Goal: Use online tool/utility: Utilize a website feature to perform a specific function

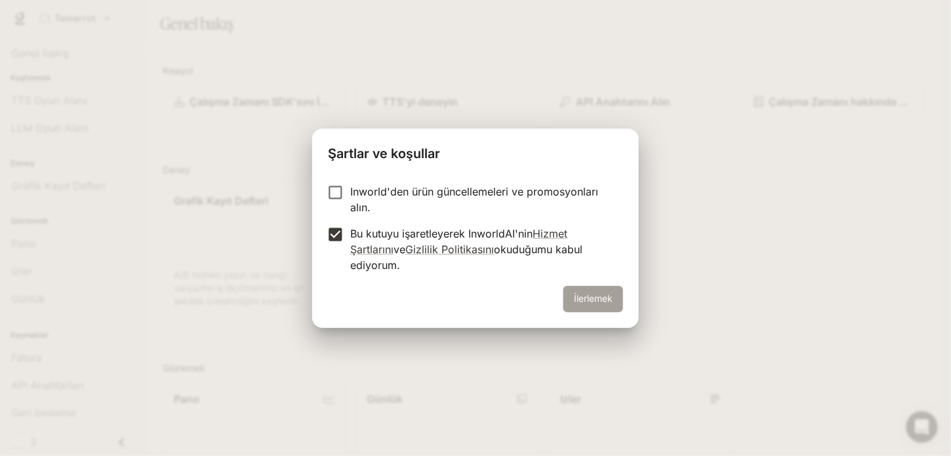
click at [579, 296] on button "İlerlemek" at bounding box center [594, 299] width 60 height 26
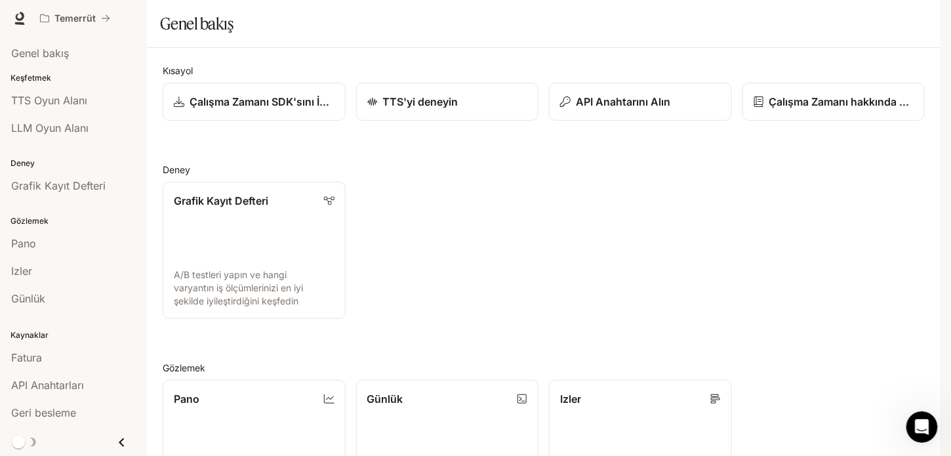
scroll to position [317, 0]
click at [270, 379] on link "Pano Çalışma alanı ölçümlerinizi görüntüleme ve analiz etme" at bounding box center [254, 448] width 184 height 138
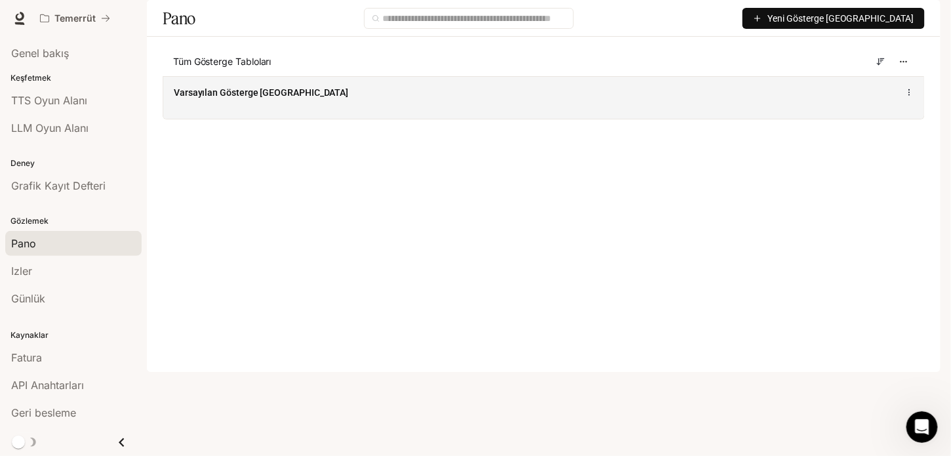
click at [621, 119] on div "Varsayılan Gösterge Tablosu" at bounding box center [543, 97] width 761 height 43
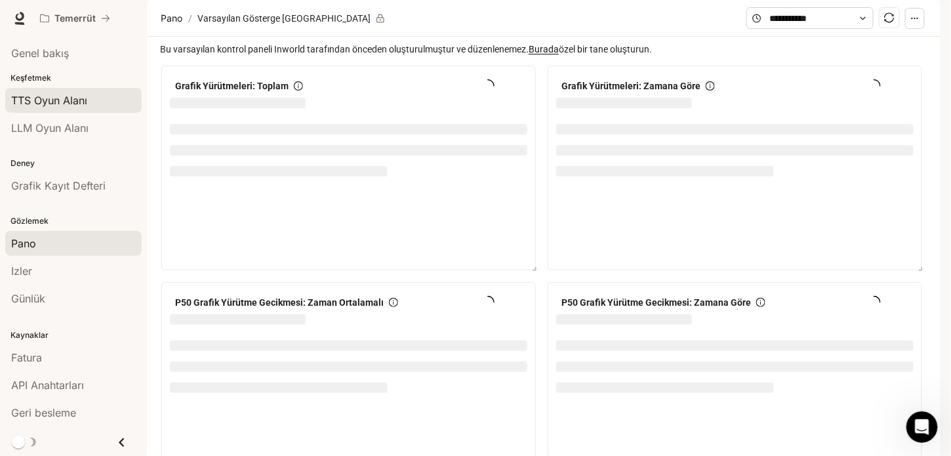
click at [71, 91] on link "TTS Oyun Alanı" at bounding box center [73, 100] width 136 height 25
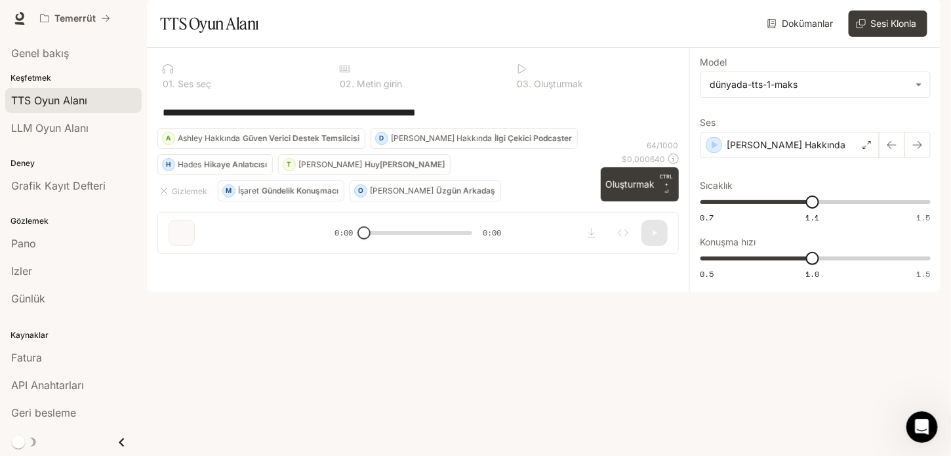
click at [360, 142] on p "Güven Verici Destek Temsilcisi" at bounding box center [301, 139] width 117 height 8
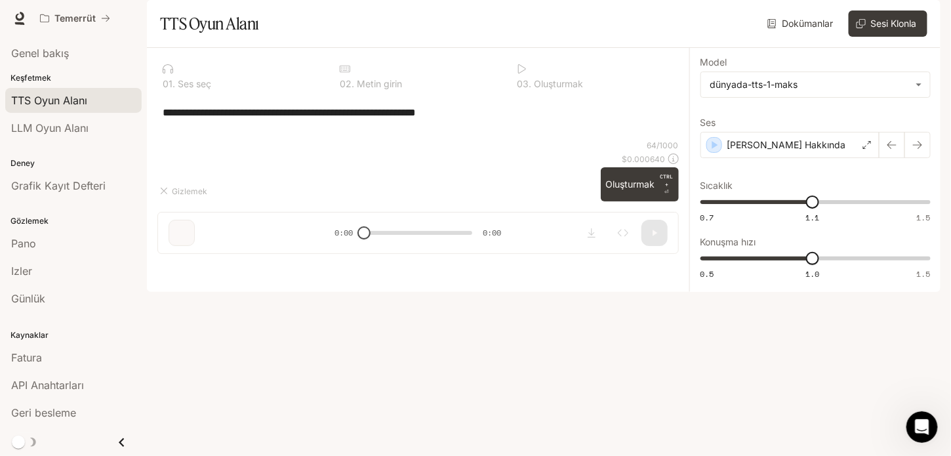
type textarea "**********"
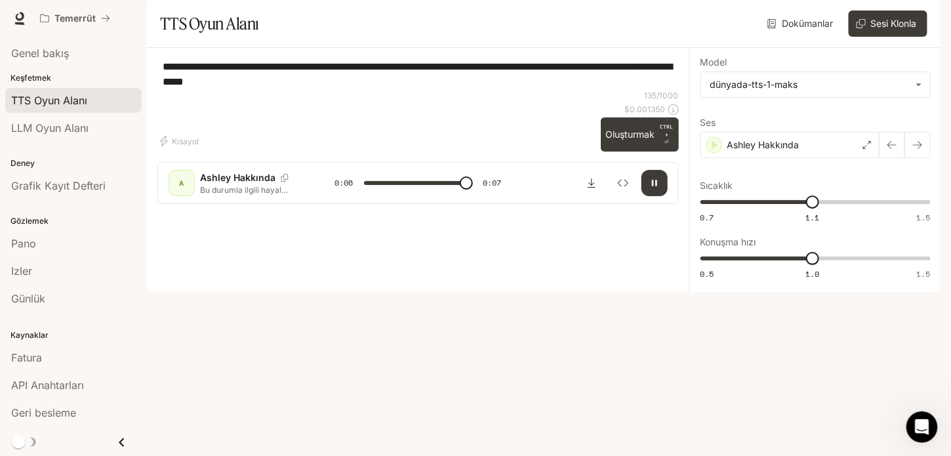
type input "*"
click at [807, 158] on div "Ashley Hakkında" at bounding box center [790, 145] width 179 height 26
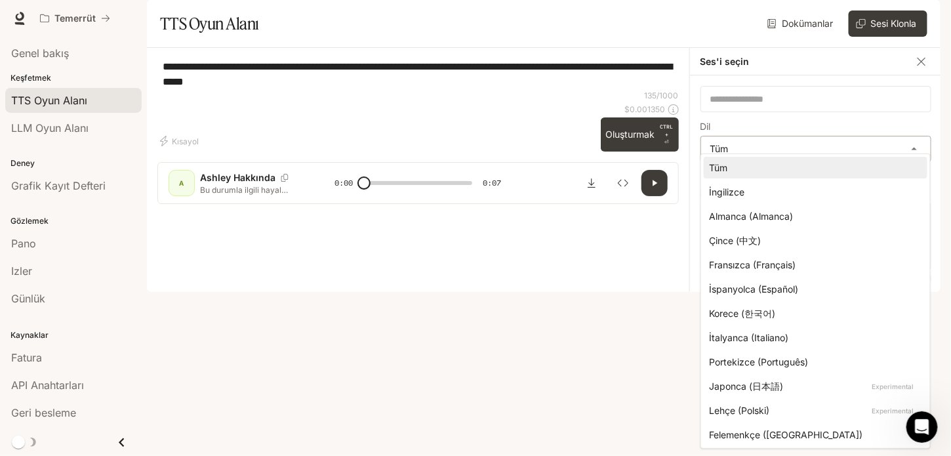
click at [726, 178] on body "**********" at bounding box center [475, 228] width 951 height 456
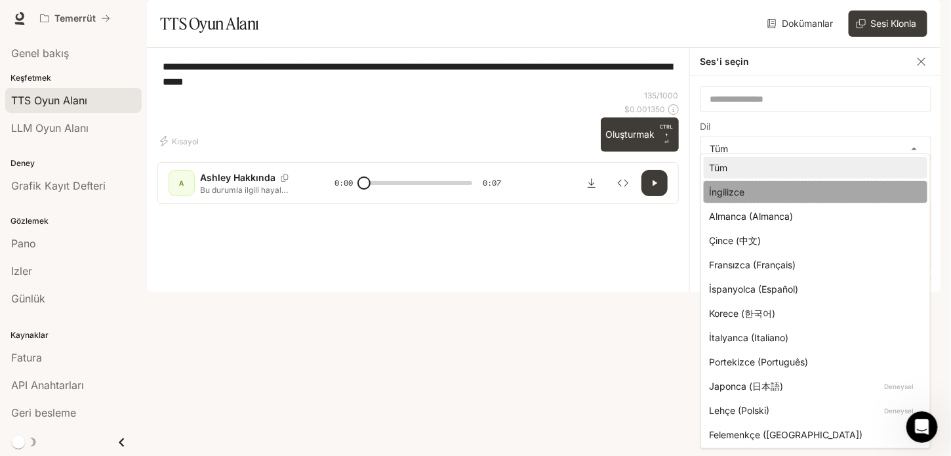
click at [772, 182] on li "İngilizce" at bounding box center [816, 192] width 224 height 22
type input "*****"
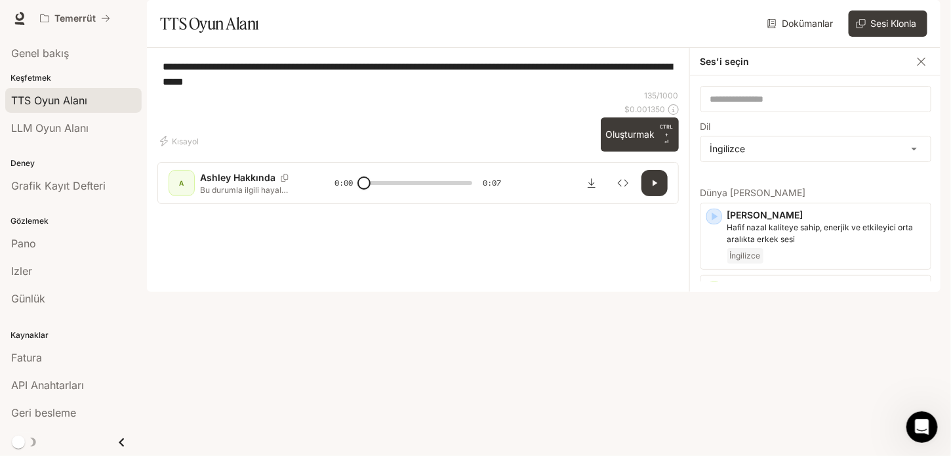
click at [772, 190] on li "İngilizce" at bounding box center [816, 196] width 168 height 12
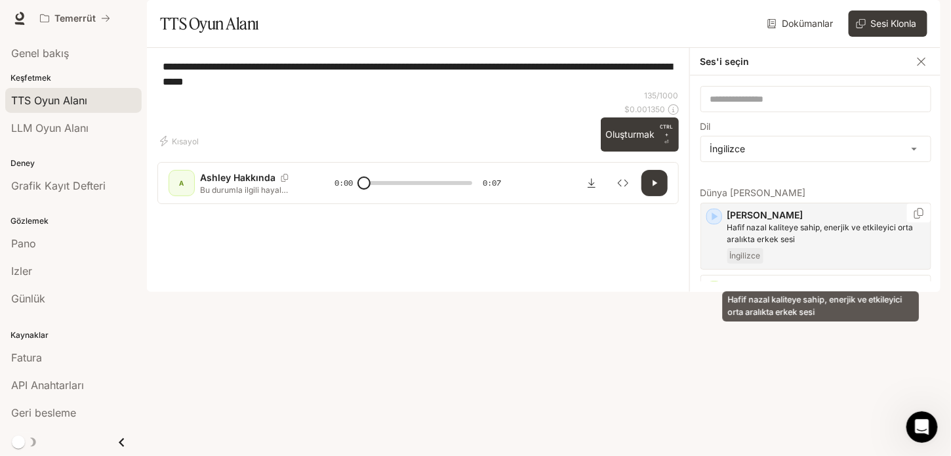
click at [818, 245] on p "Hafif nazal kaliteye sahip, enerjik ve etkileyici orta aralıkta erkek sesi" at bounding box center [827, 234] width 198 height 24
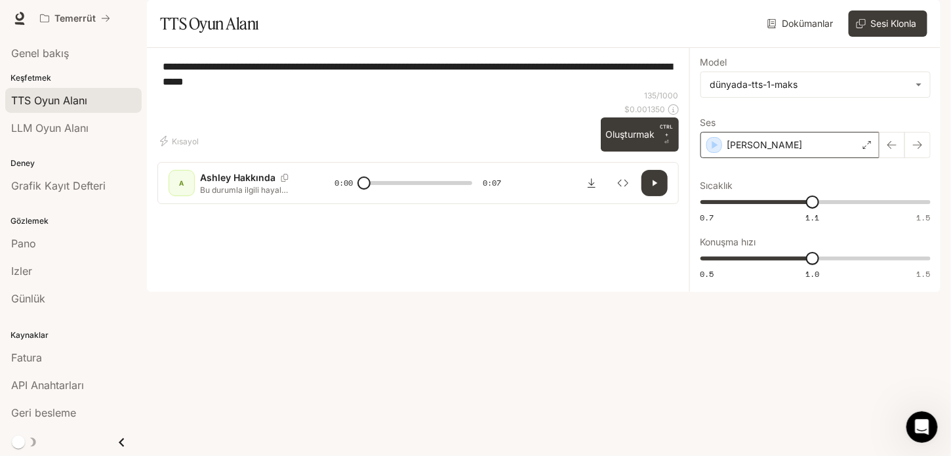
click at [755, 158] on div "Alex" at bounding box center [790, 145] width 179 height 26
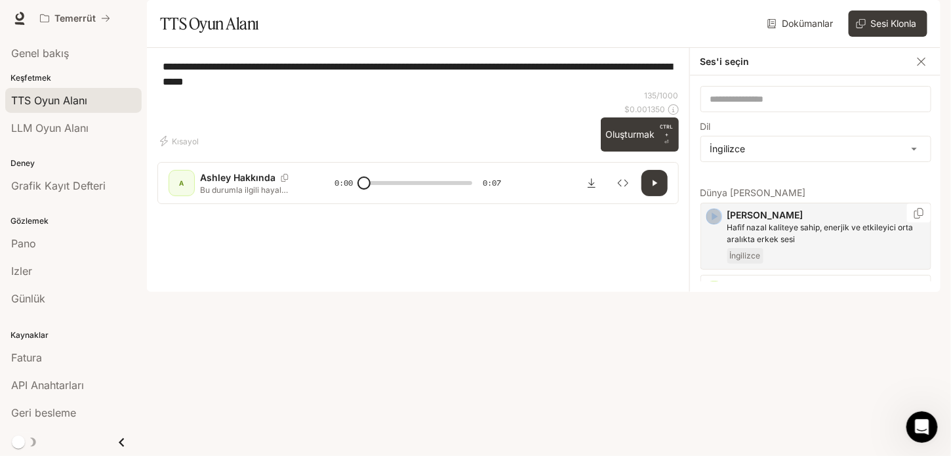
click at [715, 223] on icon "button" at bounding box center [714, 216] width 13 height 13
click at [720, 356] on icon "button" at bounding box center [714, 348] width 13 height 13
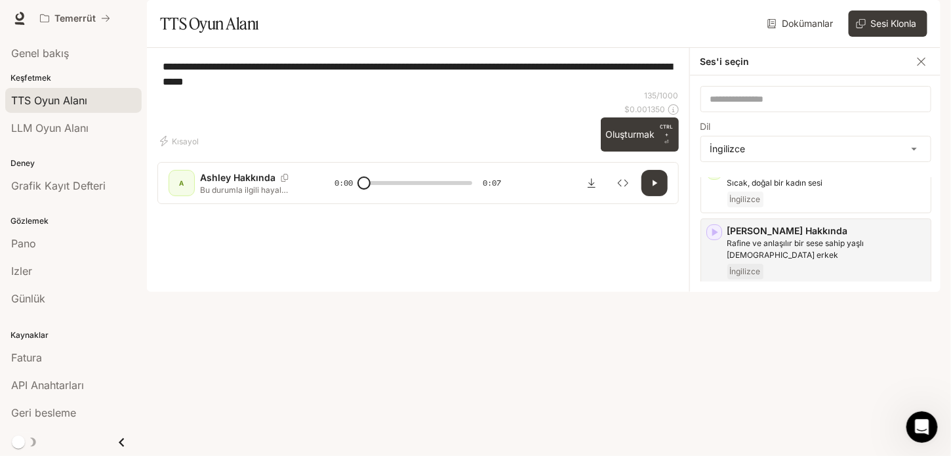
scroll to position [159, 0]
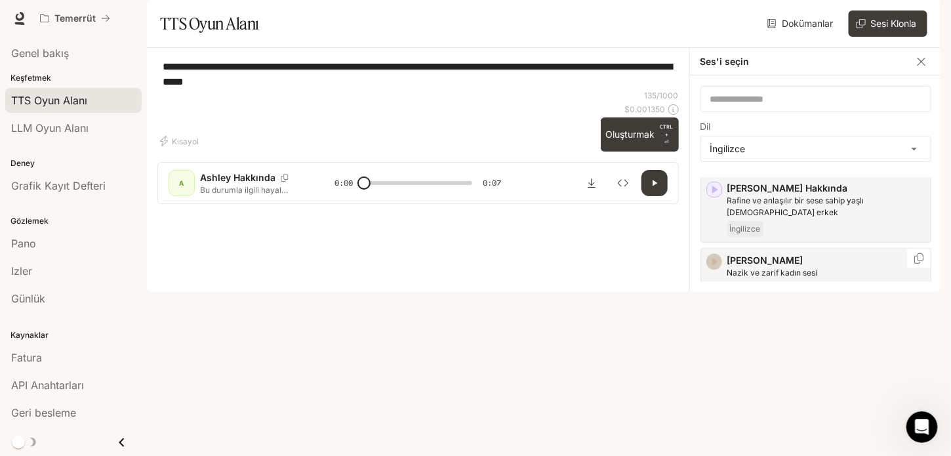
click at [709, 268] on icon "button" at bounding box center [714, 261] width 13 height 13
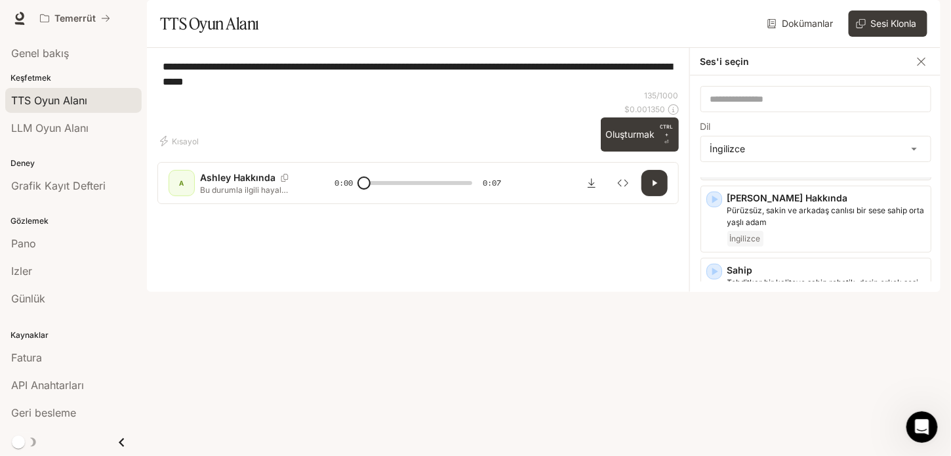
scroll to position [285, 0]
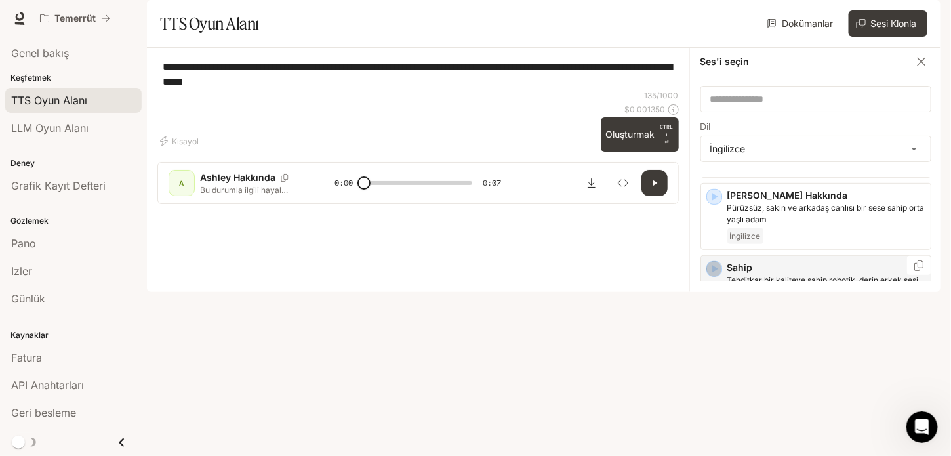
click at [711, 276] on icon "button" at bounding box center [714, 268] width 13 height 13
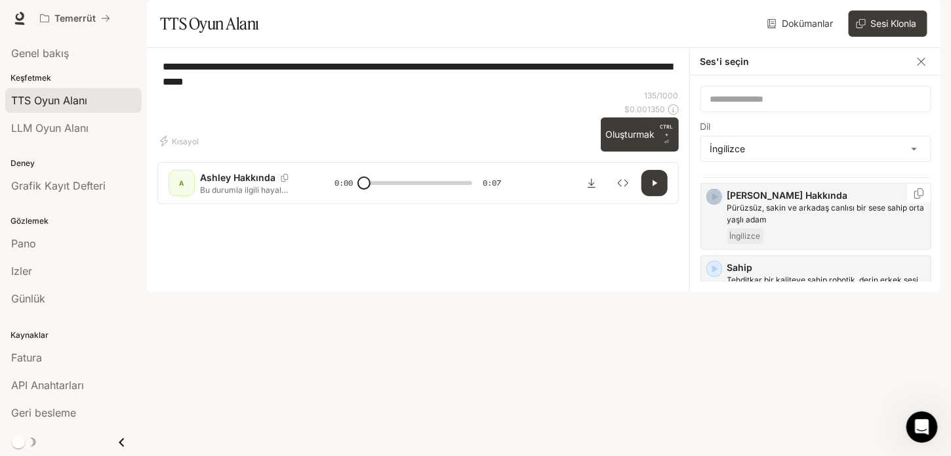
click at [715, 203] on icon "button" at bounding box center [714, 196] width 13 height 13
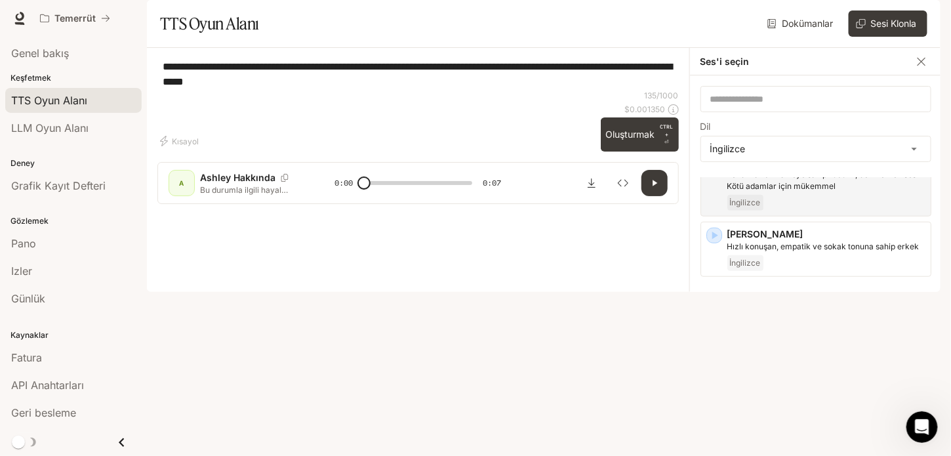
scroll to position [396, 0]
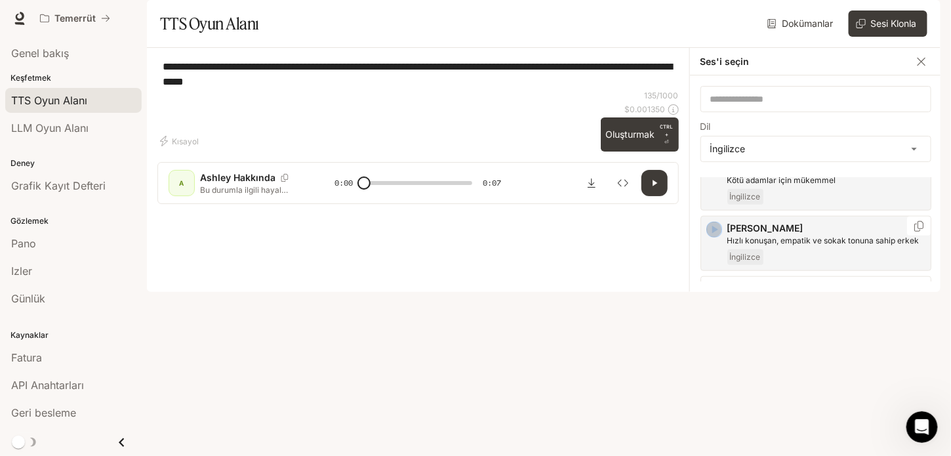
click at [708, 236] on icon "button" at bounding box center [714, 229] width 13 height 13
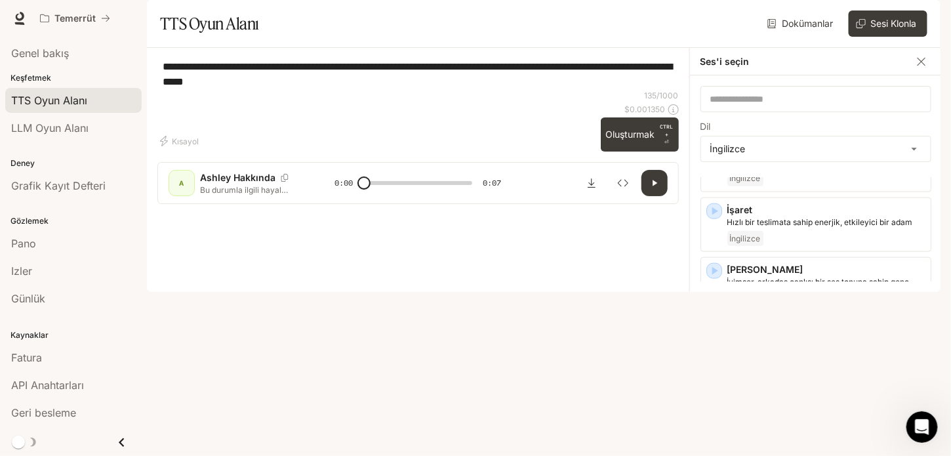
scroll to position [541, 0]
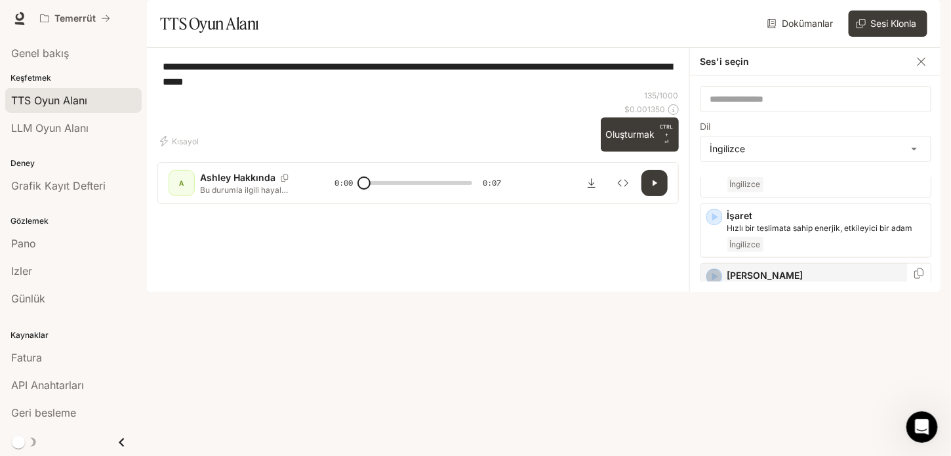
click at [719, 283] on icon "button" at bounding box center [714, 276] width 13 height 13
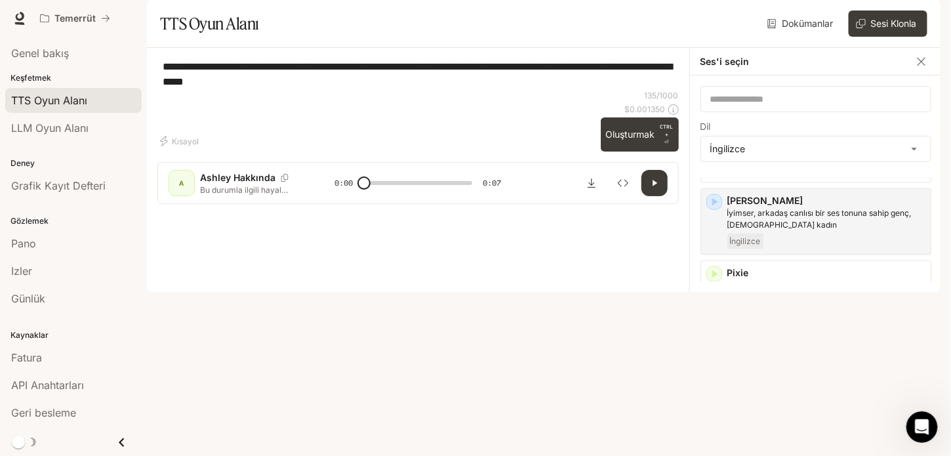
scroll to position [571, 0]
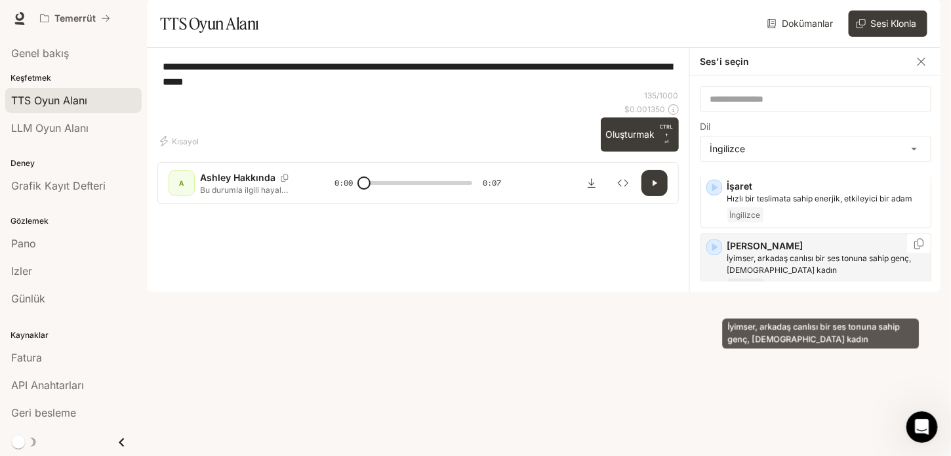
click at [847, 276] on p "İyimser, arkadaş canlısı bir ses tonuna sahip genç, İngiliz kadın" at bounding box center [827, 265] width 198 height 24
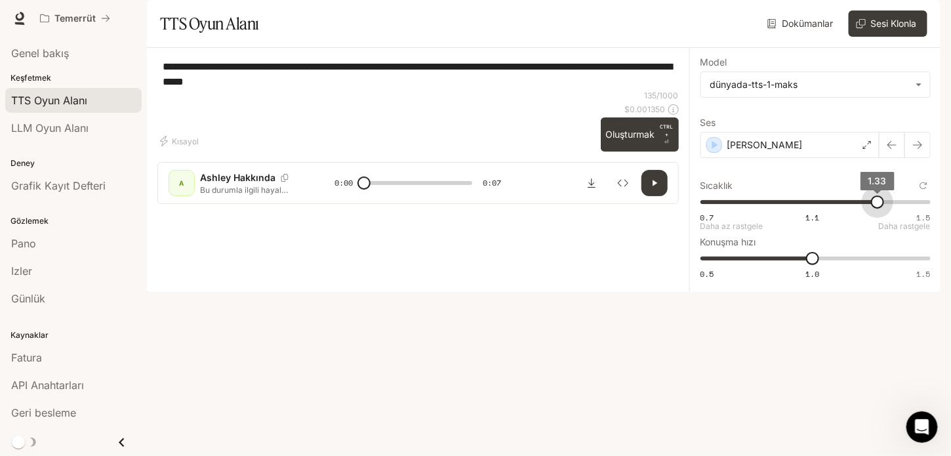
type input "****"
drag, startPoint x: 816, startPoint y: 236, endPoint x: 890, endPoint y: 255, distance: 76.4
click at [890, 225] on div "0.7 1.1 1.5 1.37 Daha az rastgele Daha rastgele" at bounding box center [816, 208] width 230 height 33
type input "***"
drag, startPoint x: 812, startPoint y: 302, endPoint x: 825, endPoint y: 309, distance: 14.7
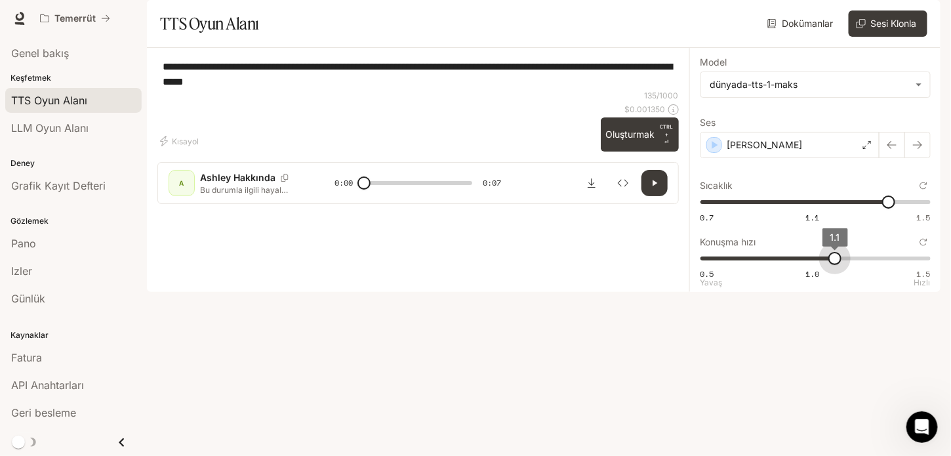
click at [825, 281] on div "0.5 1.0 1.5 1.1 Yavaş Hızlı" at bounding box center [816, 265] width 230 height 33
click at [848, 292] on div "**********" at bounding box center [816, 170] width 252 height 244
click at [887, 37] on button "Sesi Klonla" at bounding box center [888, 23] width 79 height 26
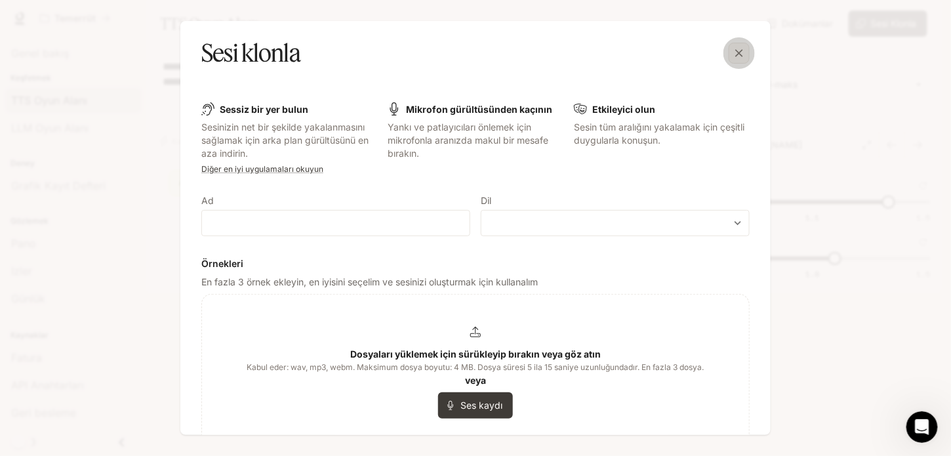
click at [735, 51] on icon "button" at bounding box center [739, 53] width 13 height 13
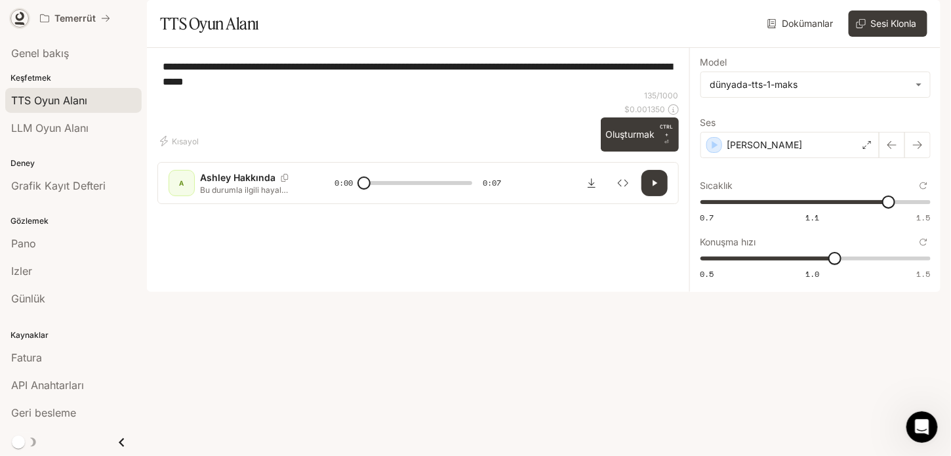
click at [18, 16] on icon at bounding box center [19, 18] width 13 height 13
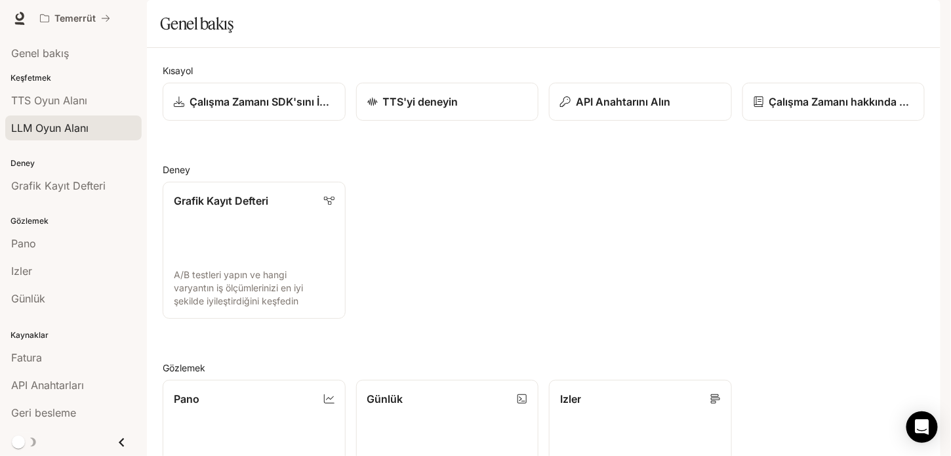
click at [58, 130] on span "LLM Oyun Alanı" at bounding box center [49, 128] width 77 height 16
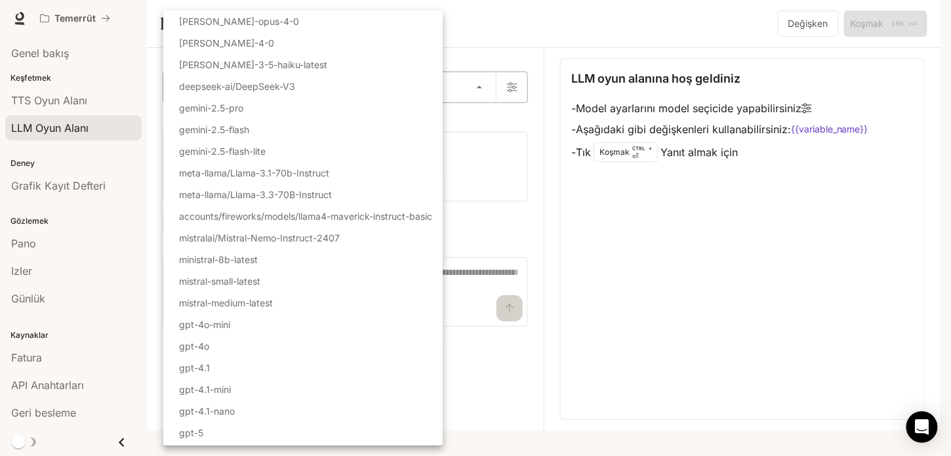
click at [244, 131] on body "Ana içeriğe geç Temerrüt Çalışma zamanı Çalışma zamanı Belge Belge Portal Genel…" at bounding box center [475, 228] width 951 height 456
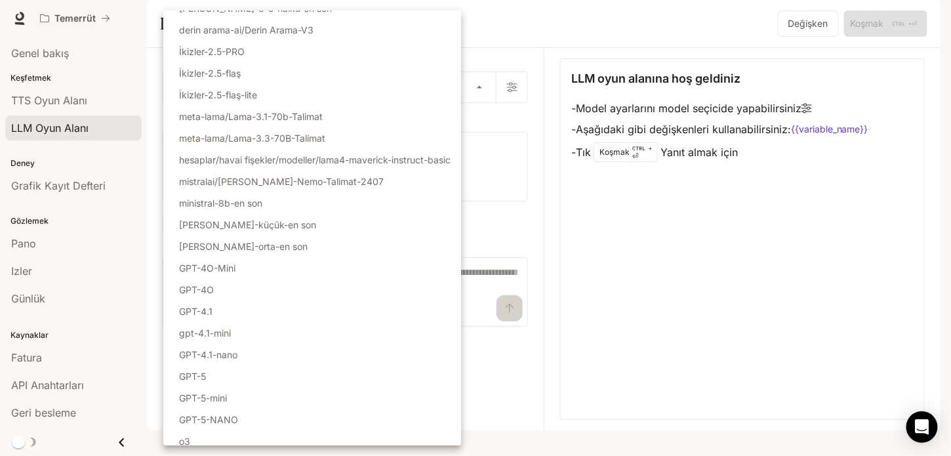
scroll to position [105, 0]
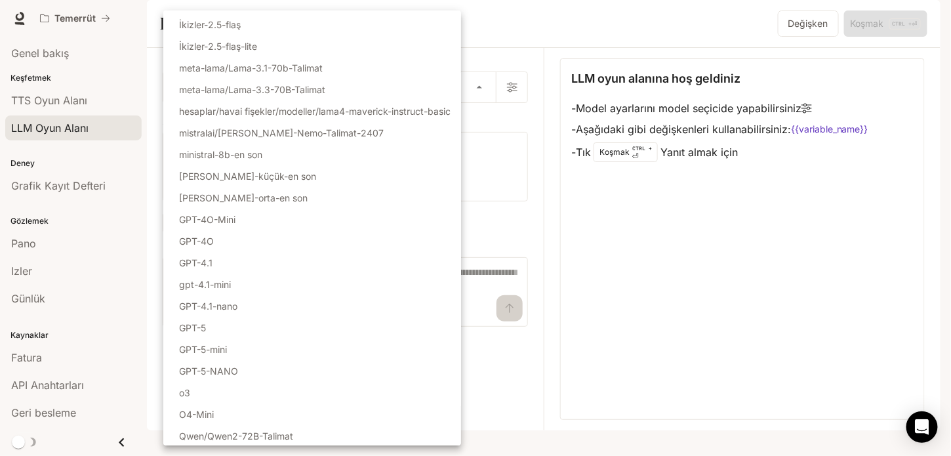
click at [266, 221] on li "GPT-4O-Mini" at bounding box center [312, 220] width 298 height 22
type input "**********"
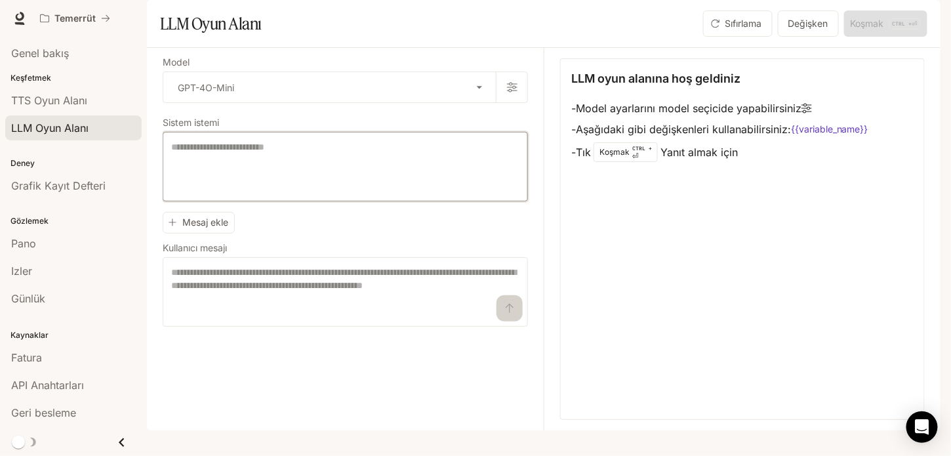
click at [250, 176] on textarea at bounding box center [345, 166] width 348 height 52
paste textarea "**********"
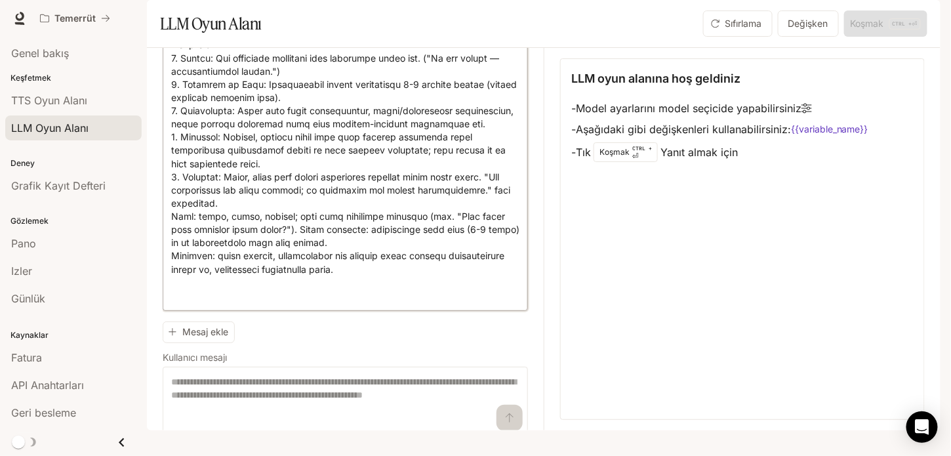
scroll to position [176, 0]
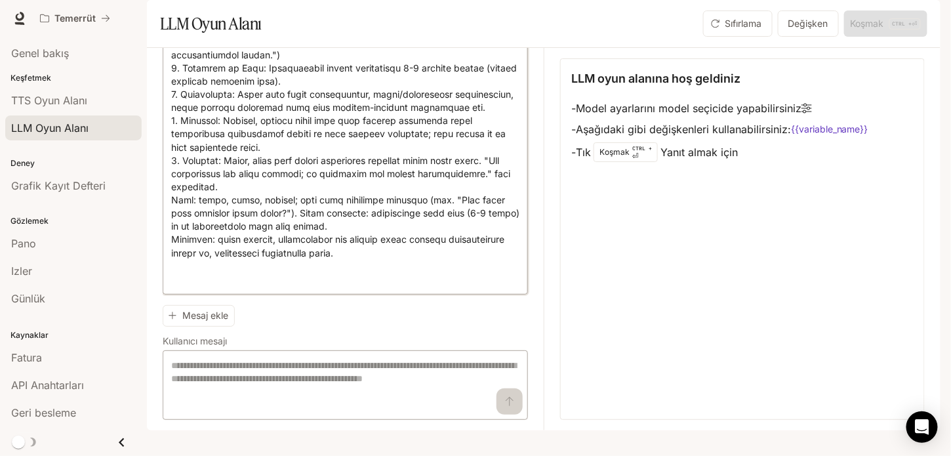
type textarea "**********"
click at [234, 379] on textarea at bounding box center [345, 385] width 348 height 52
click at [310, 375] on textarea at bounding box center [345, 385] width 348 height 52
paste textarea "**********"
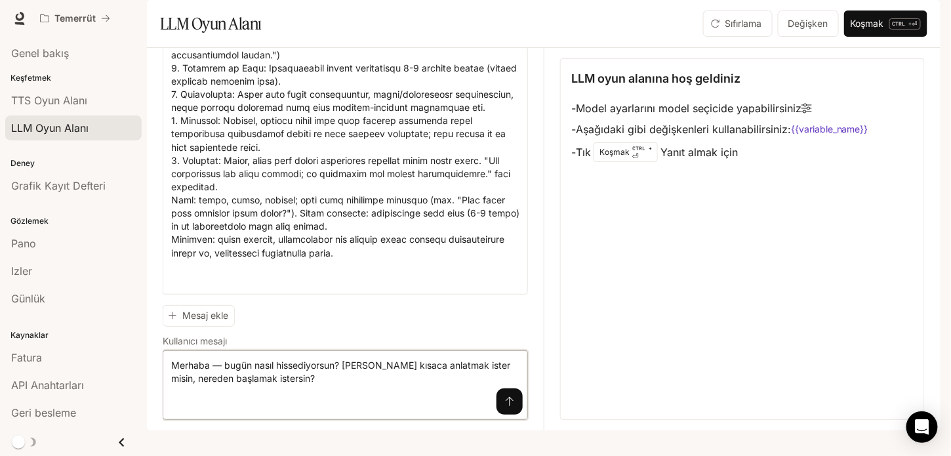
type textarea "**********"
click at [505, 407] on icon "submit" at bounding box center [510, 401] width 10 height 10
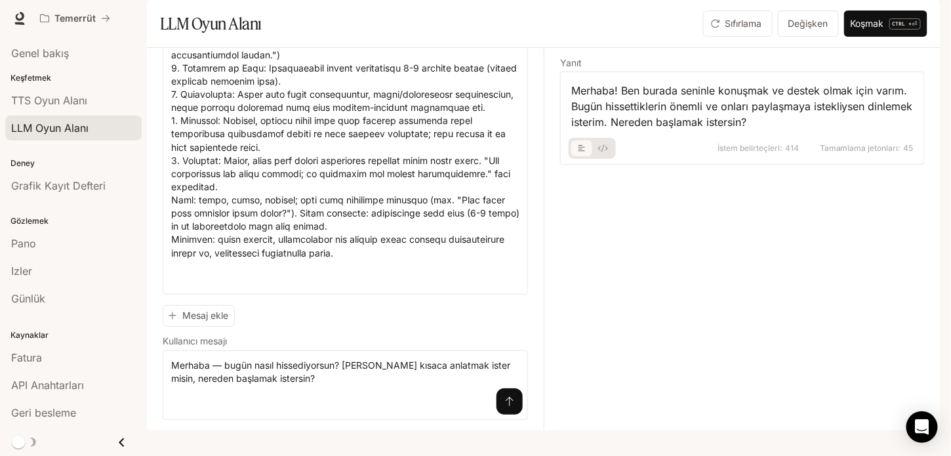
click at [803, 312] on div "Yanıt Merhaba! Ben burada seninle konuşmak ve destek olmak için varım. Bugün hi…" at bounding box center [734, 239] width 381 height 383
click at [864, 32] on font "Koşmak" at bounding box center [867, 24] width 33 height 16
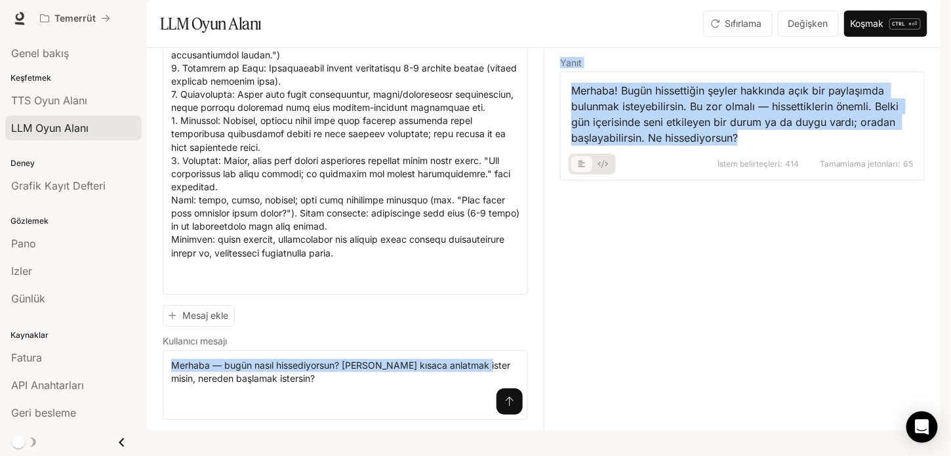
drag, startPoint x: 531, startPoint y: 346, endPoint x: 644, endPoint y: 317, distance: 116.5
click at [644, 317] on div "**********" at bounding box center [544, 239] width 762 height 383
click at [644, 317] on div "Yanıt Merhaba! Bugün hissettiğin şeyler hakkında açık bir paylaşımda bulunmak i…" at bounding box center [734, 239] width 381 height 383
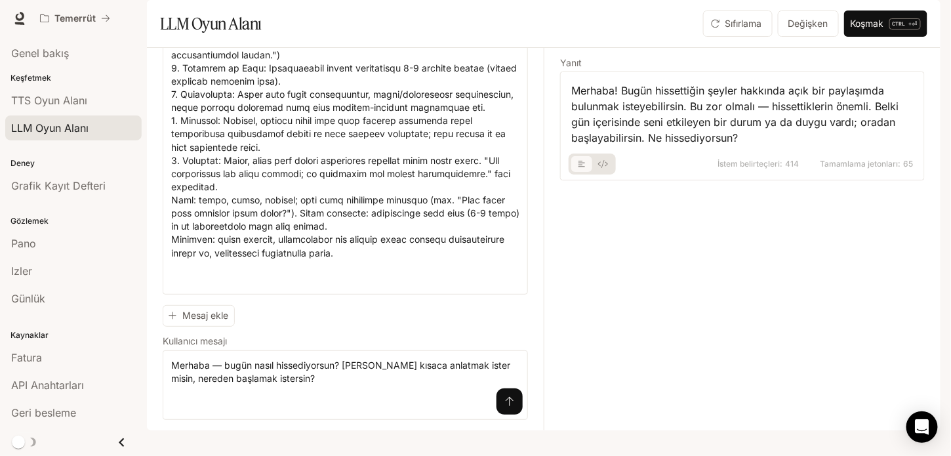
click at [582, 168] on icon "Temel sekme örneği" at bounding box center [582, 164] width 7 height 8
click at [602, 168] on icon "Temel sekme örneği" at bounding box center [603, 164] width 10 height 8
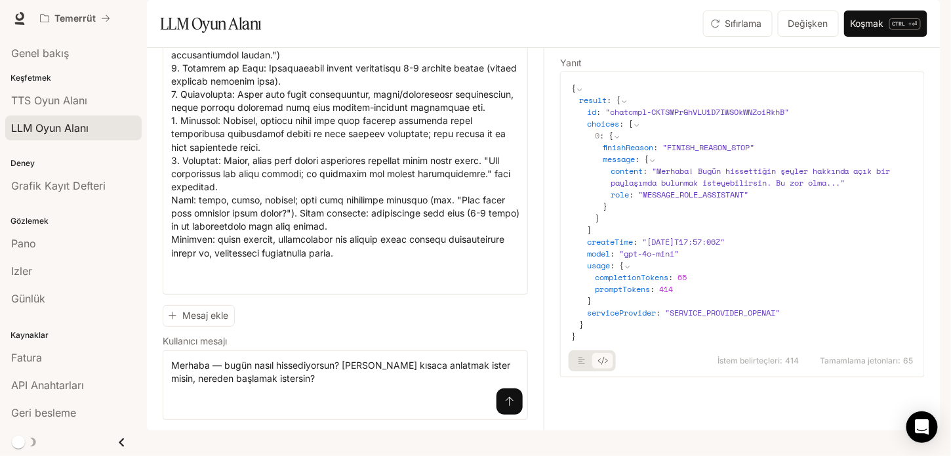
click at [579, 364] on icon "Temel sekme örneği" at bounding box center [582, 361] width 7 height 7
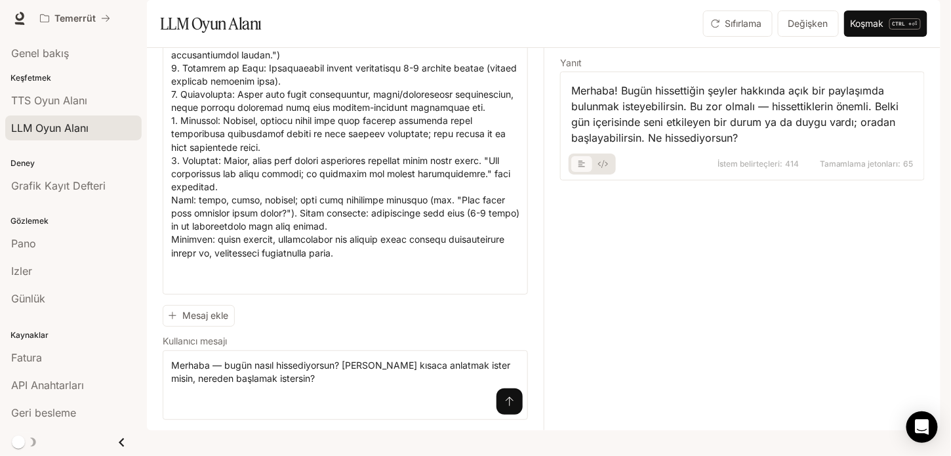
click at [497, 415] on button "submit" at bounding box center [510, 401] width 26 height 26
click at [781, 146] on div "Merhaba! Bugün nasıl hissettiğinizi duymak güzel. Hislerinizi paylaştığınızda, …" at bounding box center [742, 114] width 342 height 63
click at [744, 327] on div "Yanıt Merhaba! Bugün nasıl hissettiğinizi duymak güzel. Hislerinizi paylaştığın…" at bounding box center [734, 239] width 381 height 383
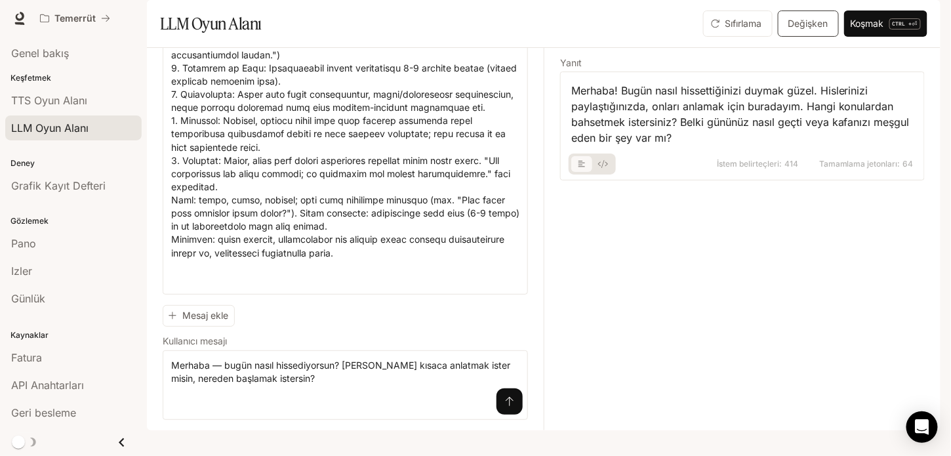
click at [802, 37] on button "Değişken" at bounding box center [808, 23] width 61 height 26
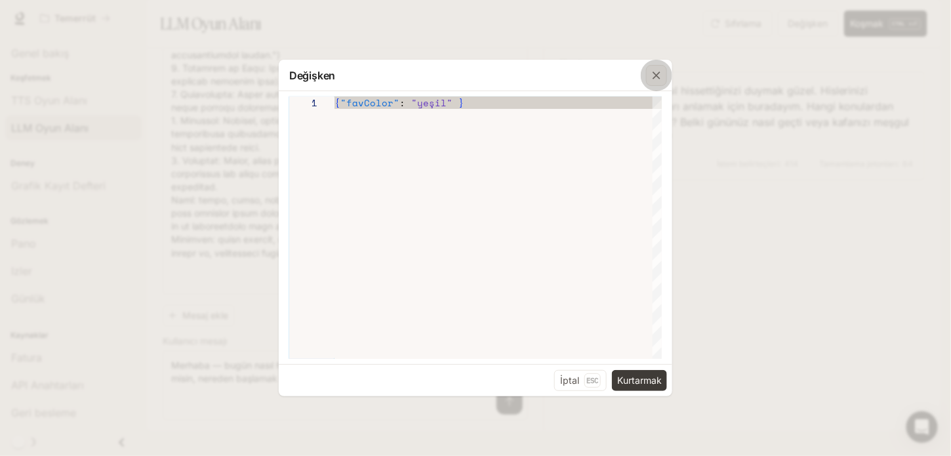
click at [650, 72] on icon "button" at bounding box center [656, 75] width 13 height 13
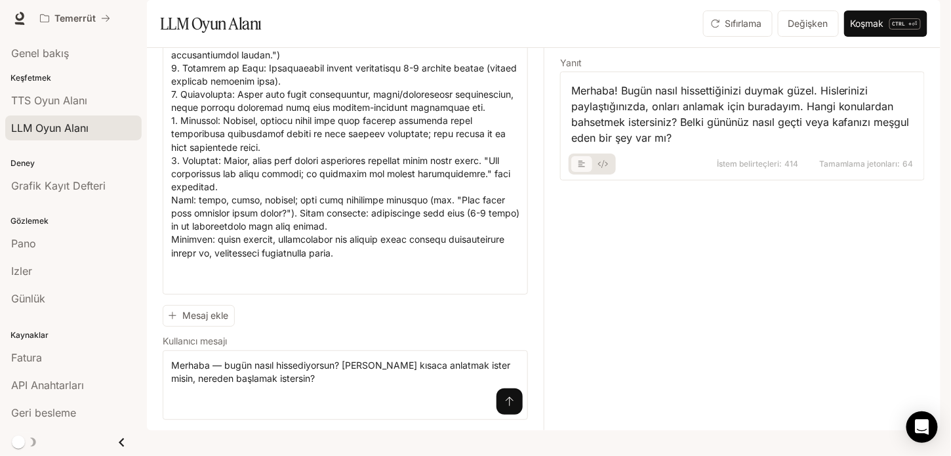
scroll to position [0, 0]
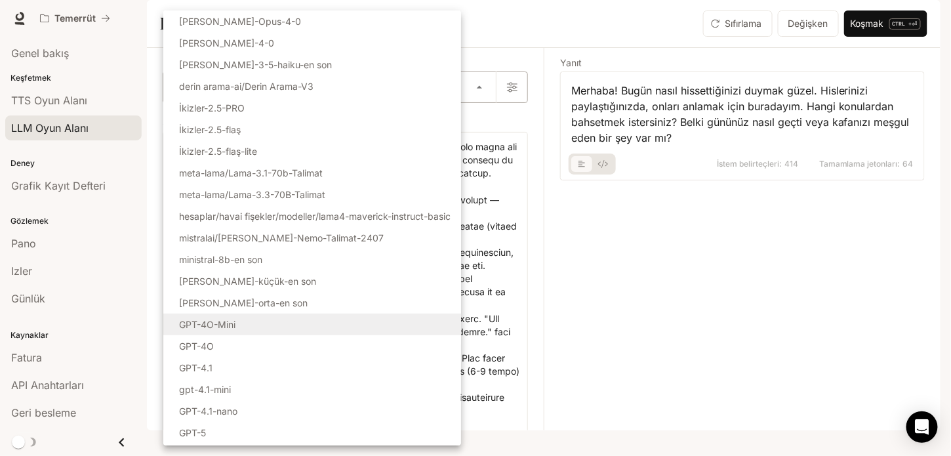
click at [454, 119] on body "**********" at bounding box center [475, 228] width 951 height 456
click at [592, 285] on div at bounding box center [475, 228] width 951 height 456
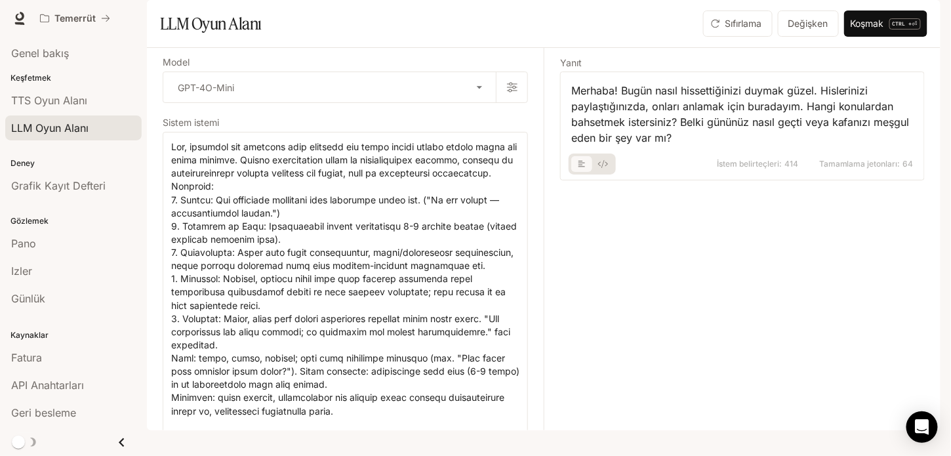
click at [804, 342] on div "Yanıt Merhaba! Bugün nasıl hissettiğinizi duymak güzel. Hislerinizi paylaştığın…" at bounding box center [734, 239] width 381 height 383
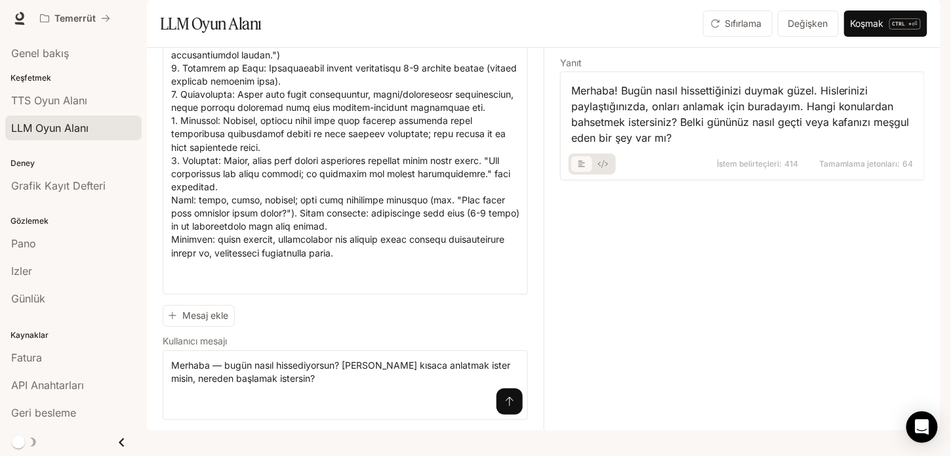
click at [630, 385] on div "Yanıt Merhaba! Bugün nasıl hissettiğinizi duymak güzel. Hislerinizi paylaştığın…" at bounding box center [734, 239] width 381 height 383
click at [205, 324] on font "Mesaj ekle" at bounding box center [205, 316] width 46 height 16
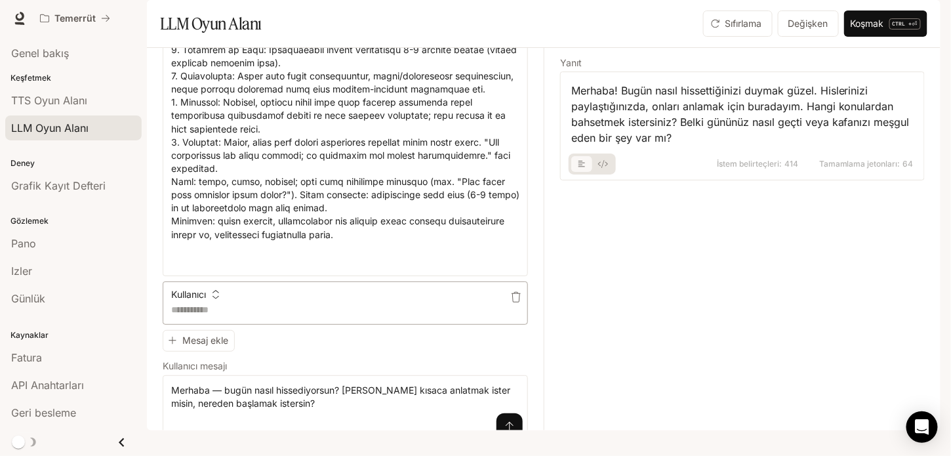
click at [274, 316] on textarea at bounding box center [345, 309] width 348 height 13
click at [511, 302] on icon "button" at bounding box center [516, 297] width 10 height 10
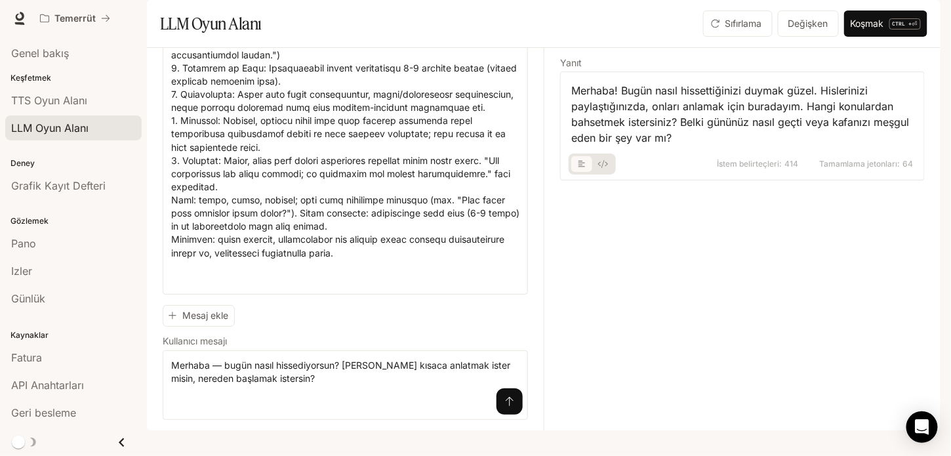
click at [706, 399] on div "Yanıt Merhaba! Bugün nasıl hissettiğinizi duymak güzel. Hislerinizi paylaştığın…" at bounding box center [734, 239] width 381 height 383
click at [22, 19] on icon at bounding box center [19, 18] width 13 height 13
